Goal: Transaction & Acquisition: Obtain resource

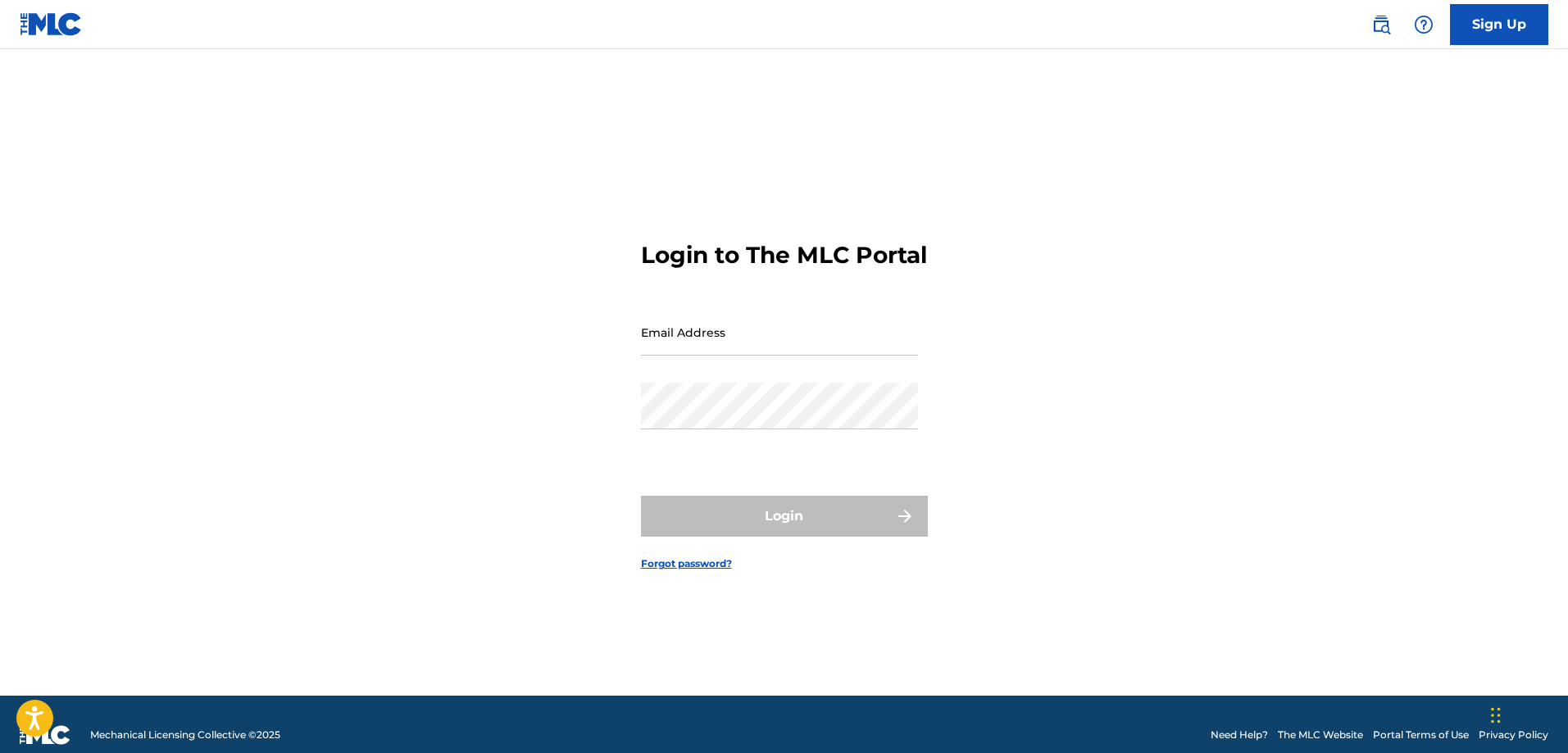
click at [765, 350] on input "Email Address" at bounding box center [779, 333] width 277 height 47
type input "[EMAIL_ADDRESS][DOMAIN_NAME]"
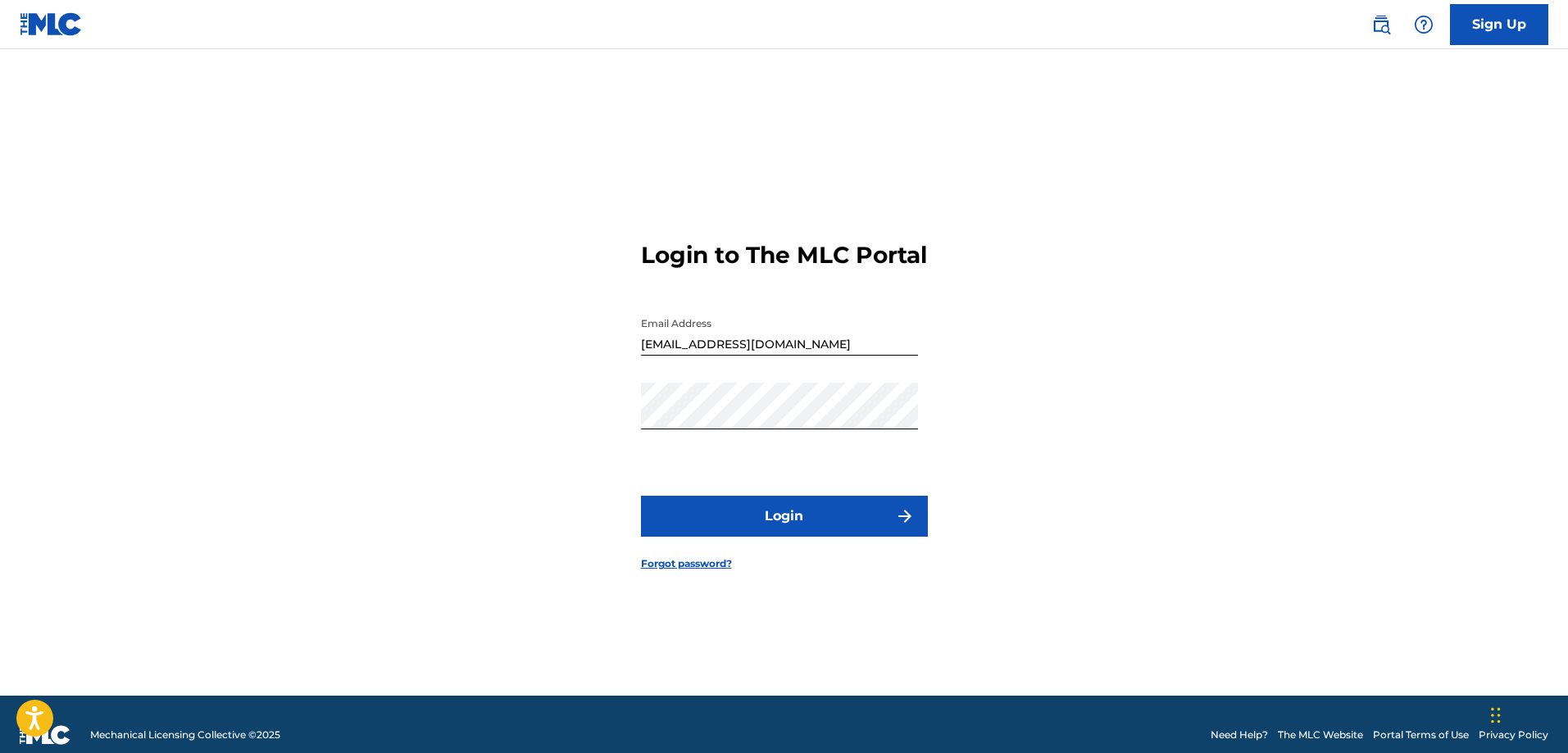
click at [752, 522] on button "Login" at bounding box center [784, 516] width 287 height 41
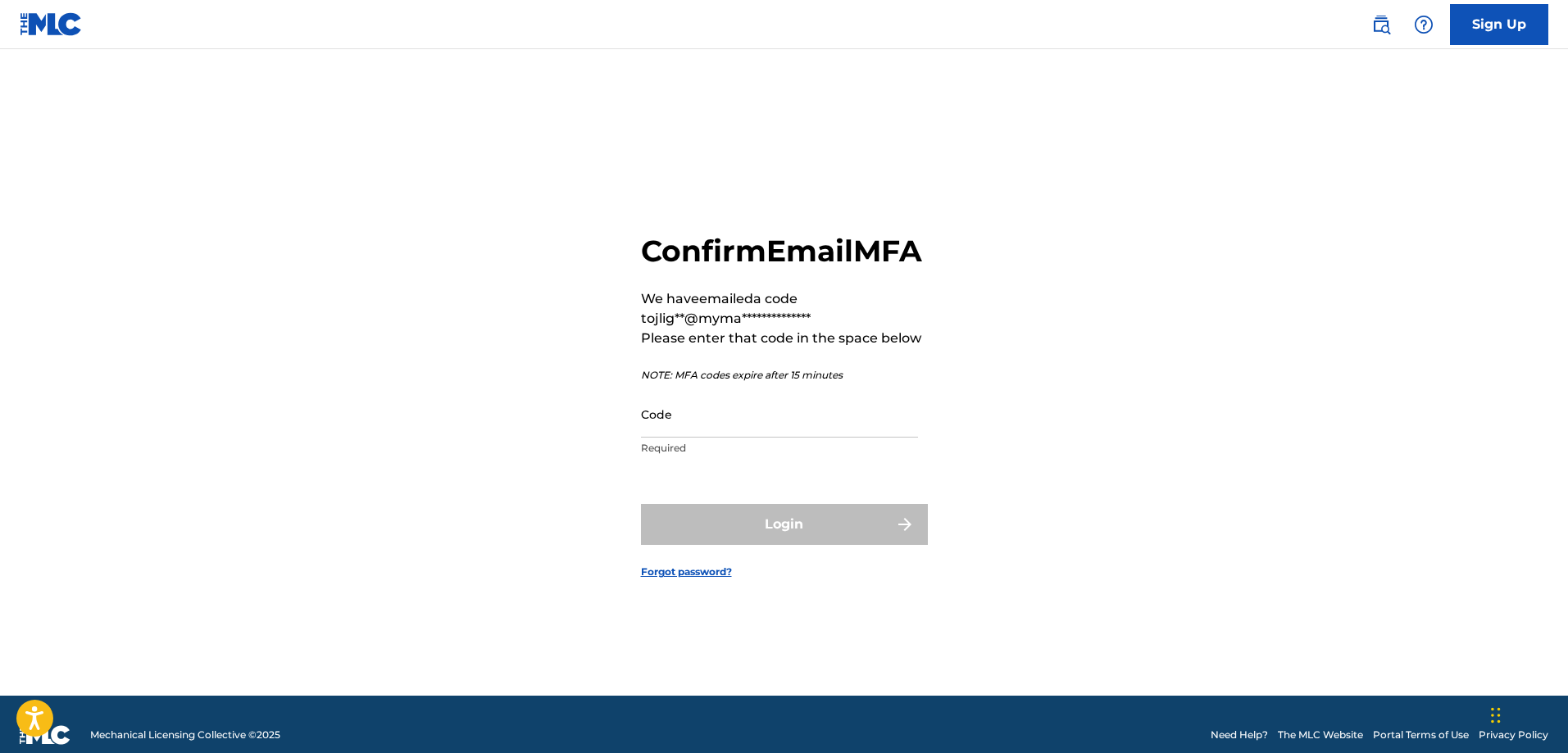
click at [735, 438] on input "Code" at bounding box center [779, 414] width 277 height 47
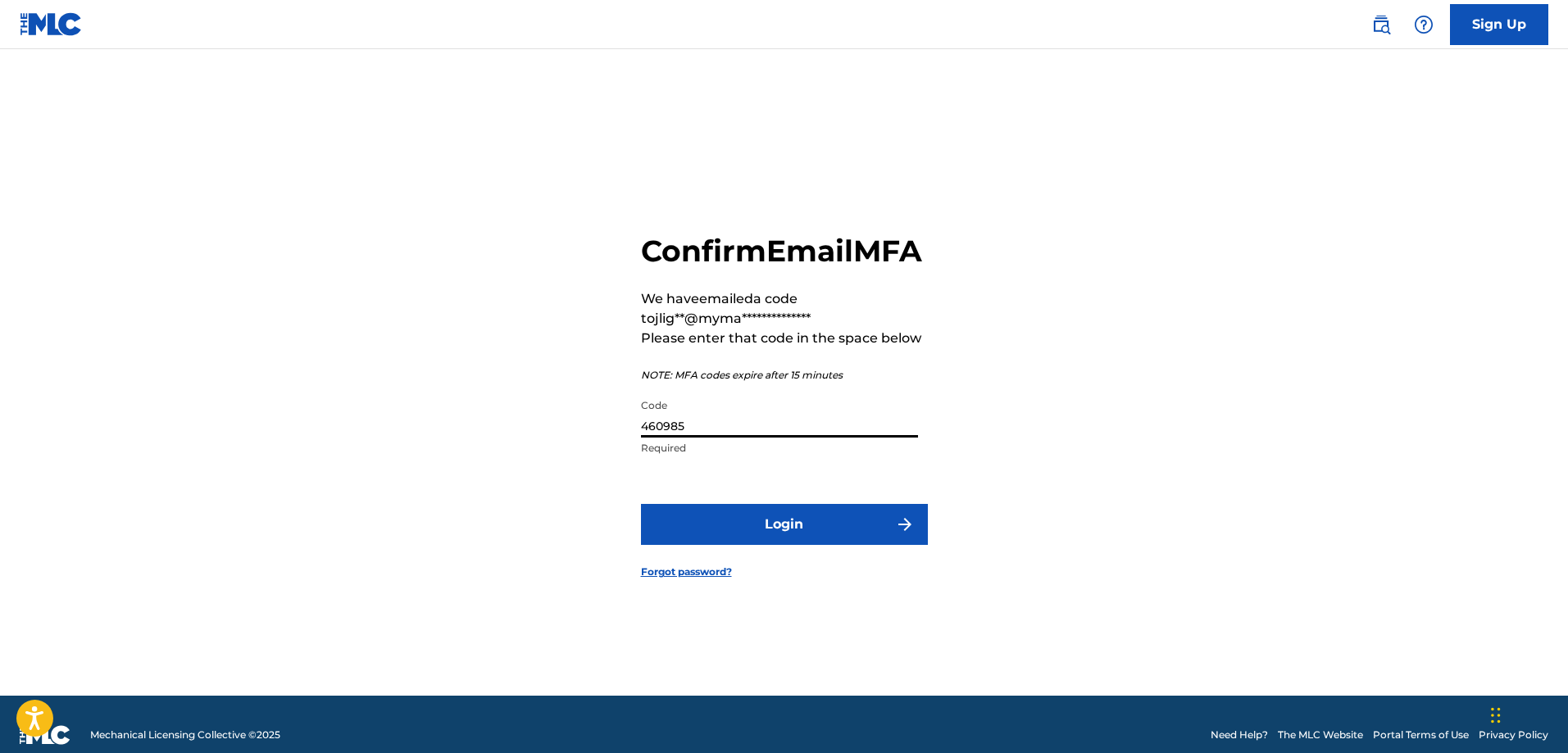
type input "460985"
click at [818, 545] on button "Login" at bounding box center [784, 524] width 287 height 41
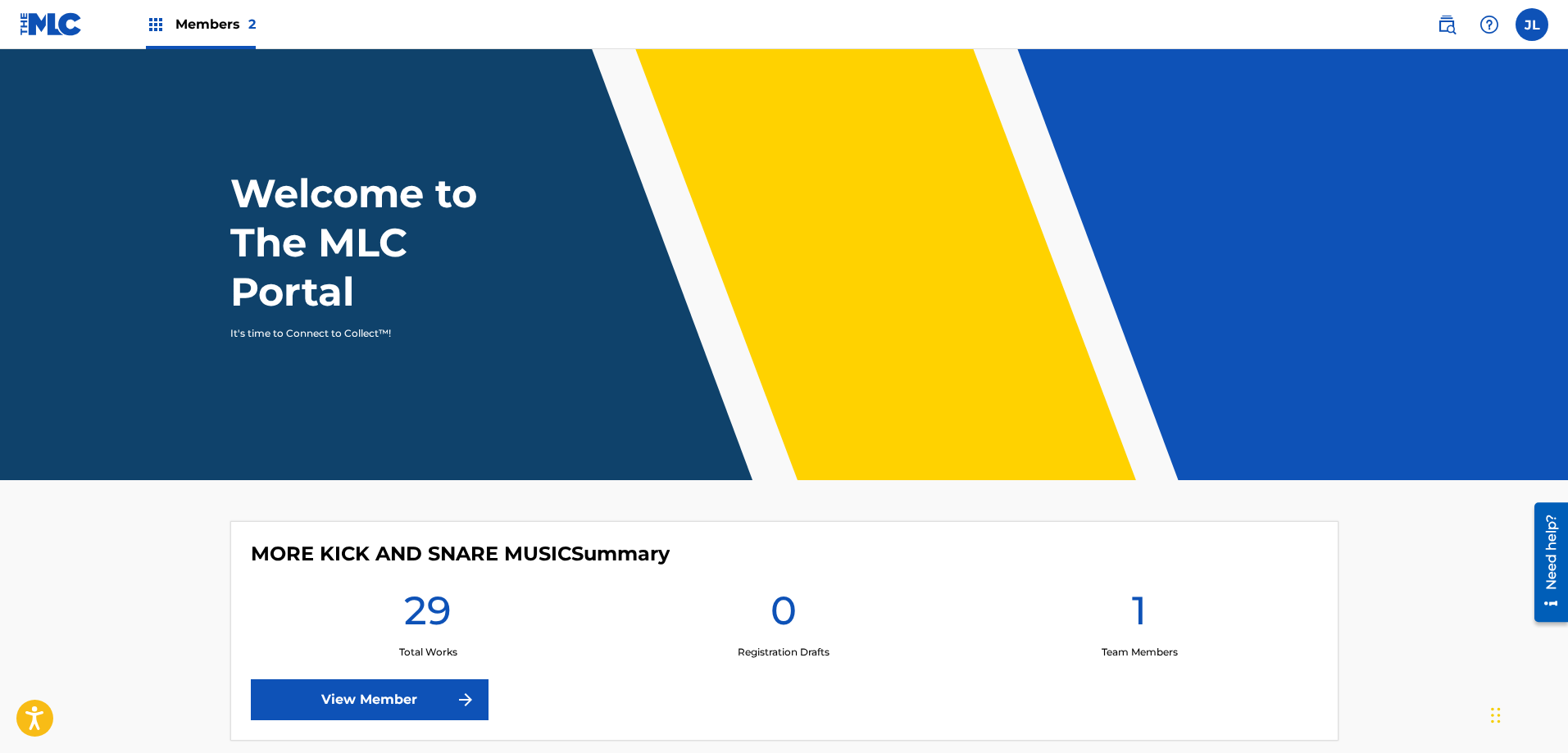
click at [386, 690] on link "View Member" at bounding box center [370, 699] width 238 height 41
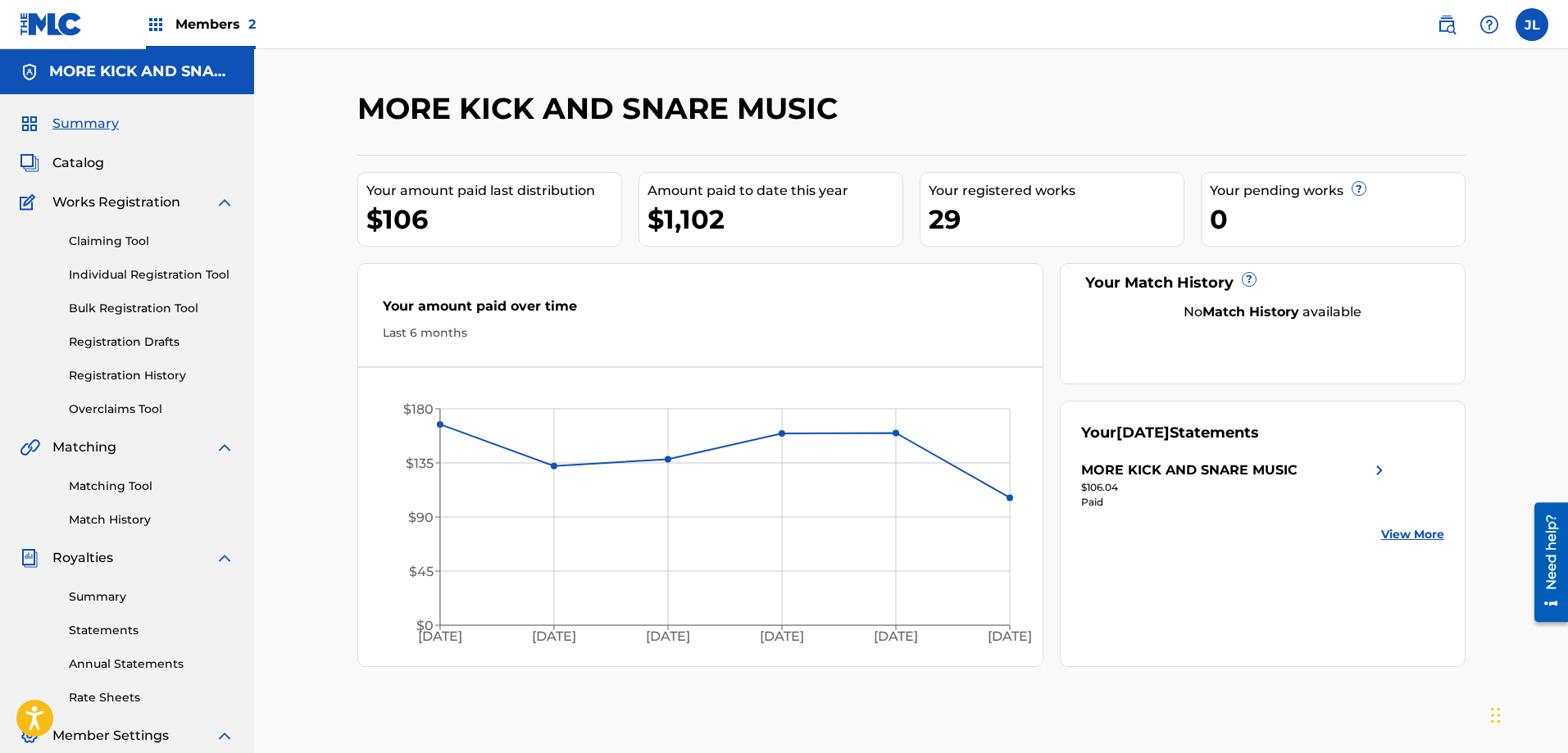
click at [91, 603] on link "Summary" at bounding box center [151, 598] width 166 height 17
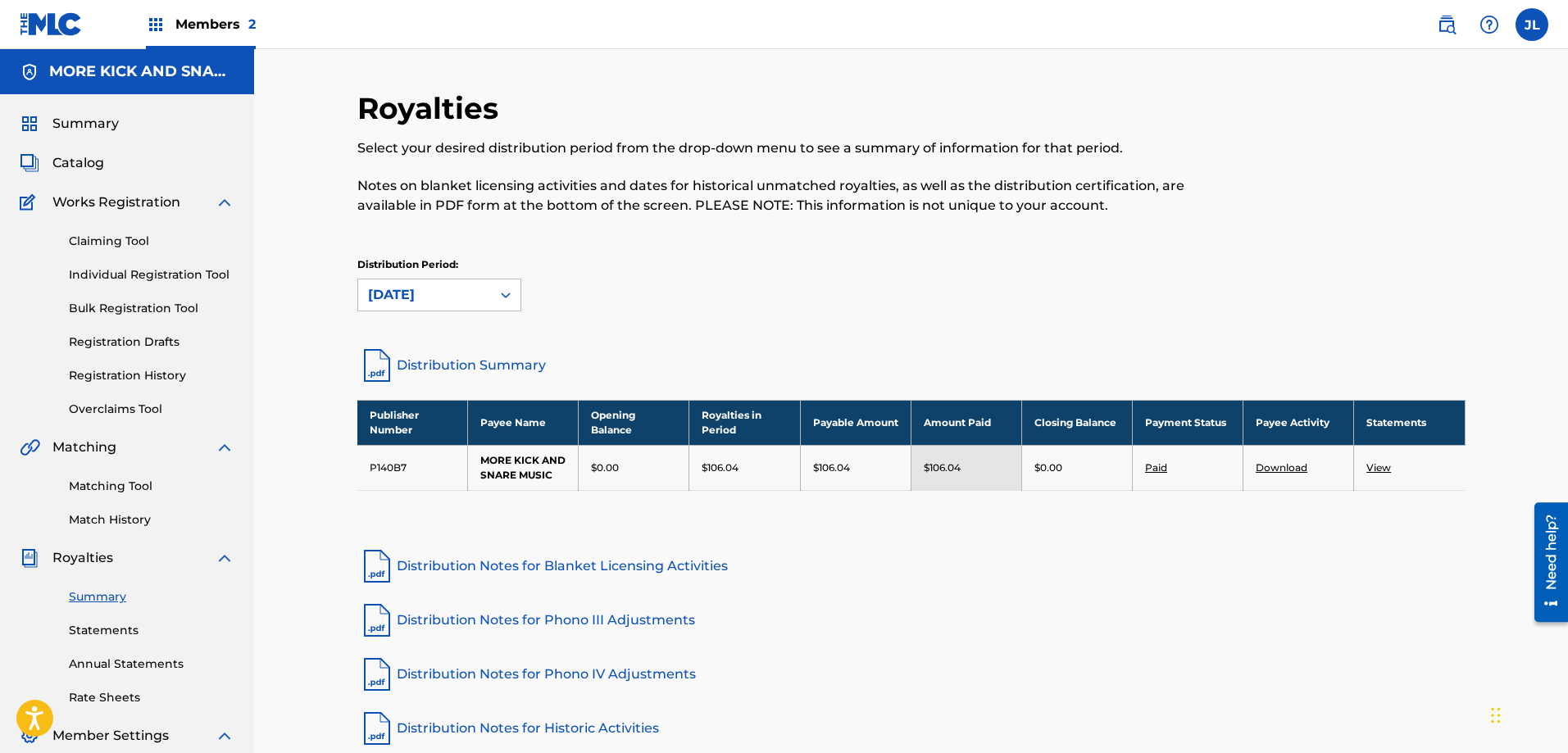
click at [1265, 473] on link "Download" at bounding box center [1281, 467] width 51 height 12
click at [231, 23] on span "Members 2" at bounding box center [215, 24] width 80 height 19
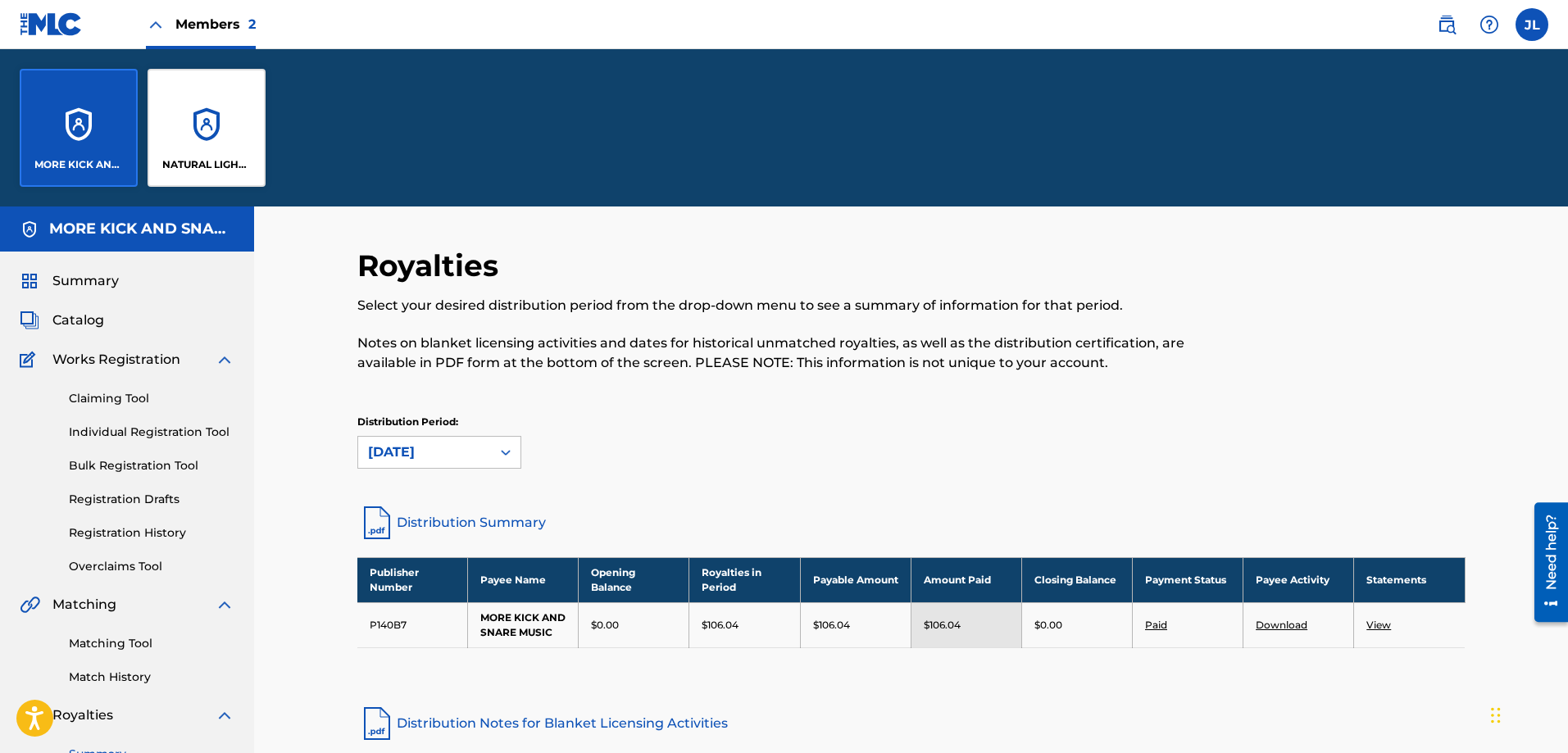
click at [192, 129] on div "NATURAL LIGHT MUSIC" at bounding box center [207, 128] width 118 height 118
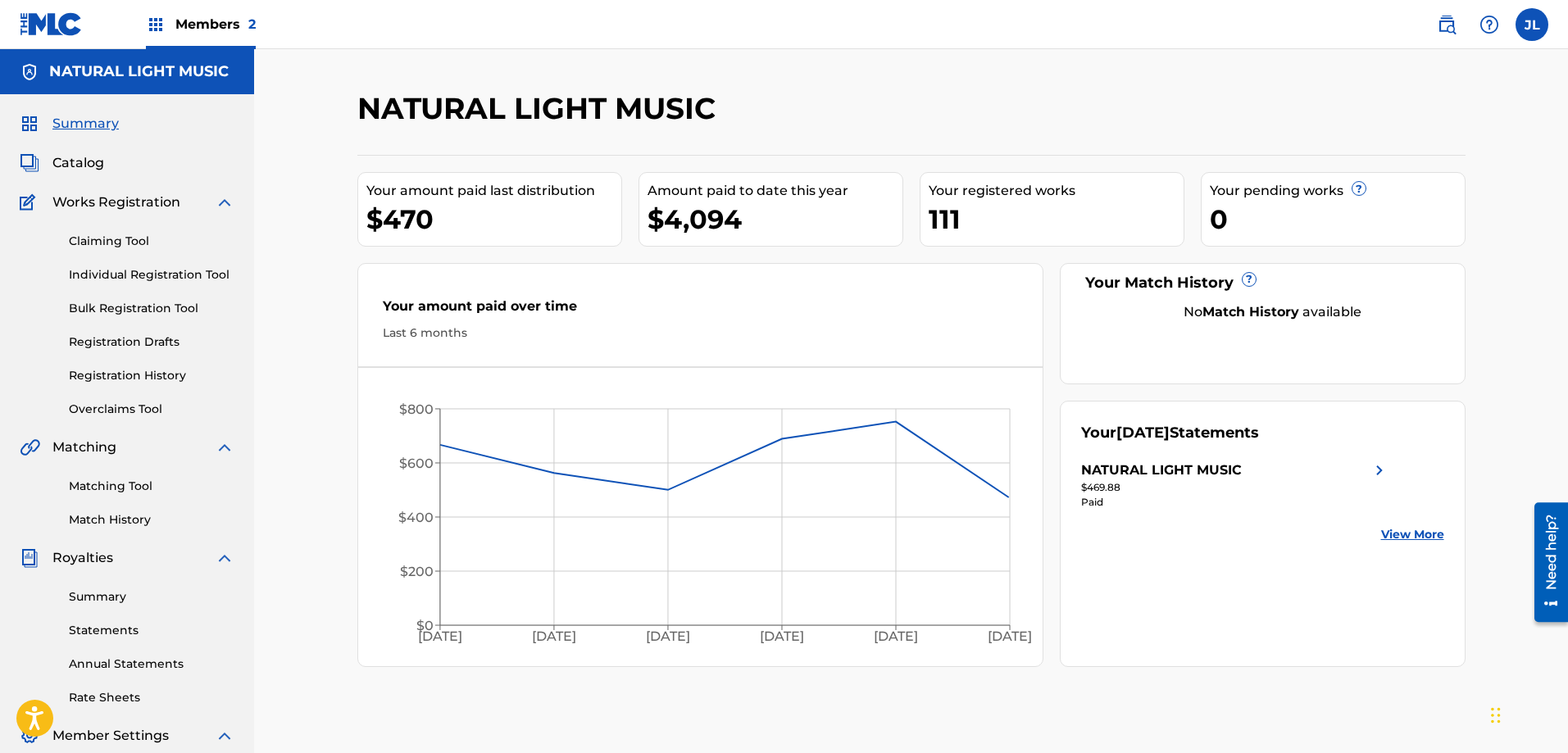
click at [83, 594] on link "Summary" at bounding box center [151, 598] width 166 height 17
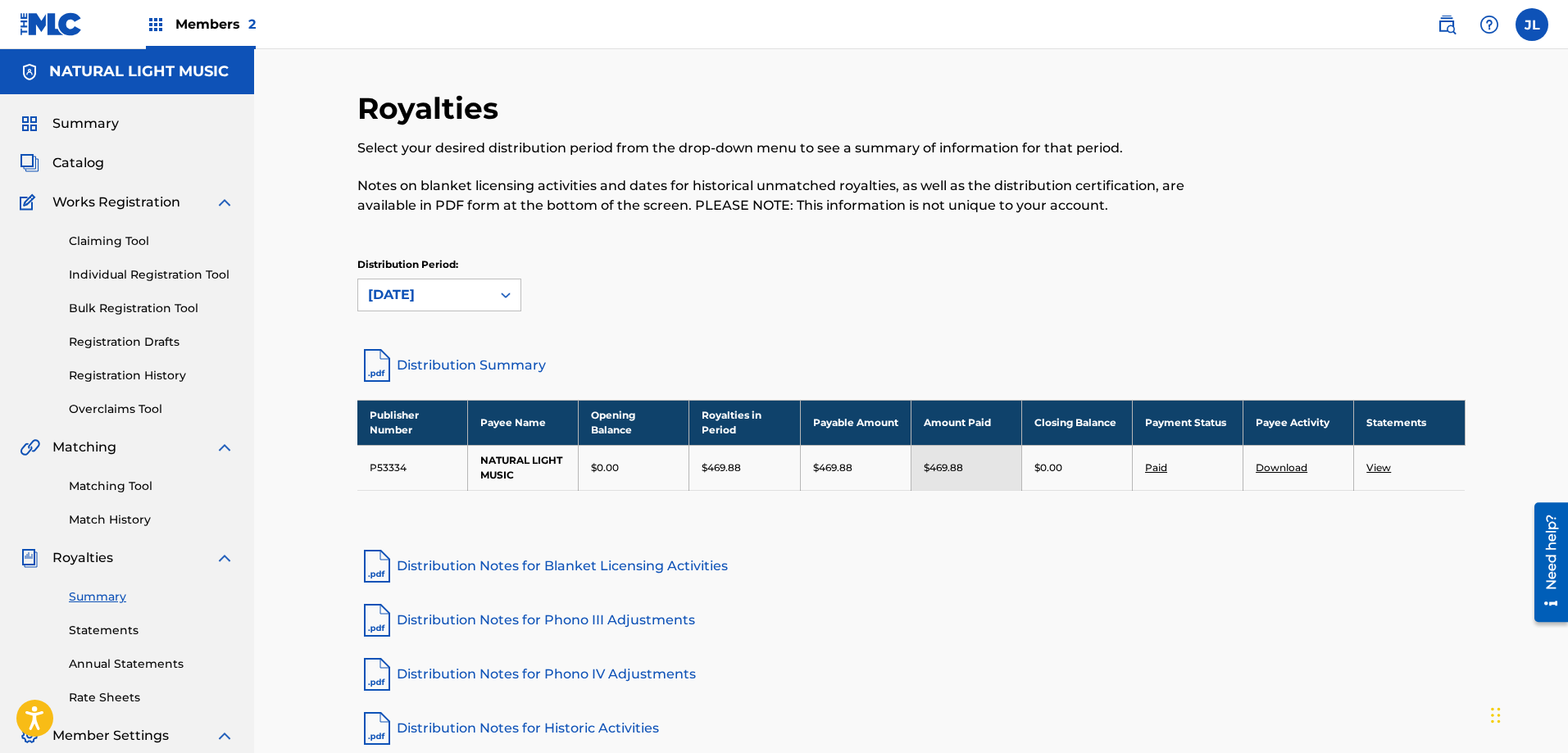
click at [1295, 469] on link "Download" at bounding box center [1281, 467] width 51 height 12
click at [1540, 21] on label at bounding box center [1532, 24] width 33 height 33
click at [1532, 24] on input "[PERSON_NAME] [EMAIL_ADDRESS][DOMAIN_NAME] Notification Preferences Profile Log…" at bounding box center [1532, 24] width 0 height 0
click at [1387, 226] on p "Log out" at bounding box center [1373, 232] width 38 height 15
click at [1532, 24] on input "[PERSON_NAME] [EMAIL_ADDRESS][DOMAIN_NAME] Notification Preferences Profile Log…" at bounding box center [1532, 24] width 0 height 0
